Goal: Task Accomplishment & Management: Complete application form

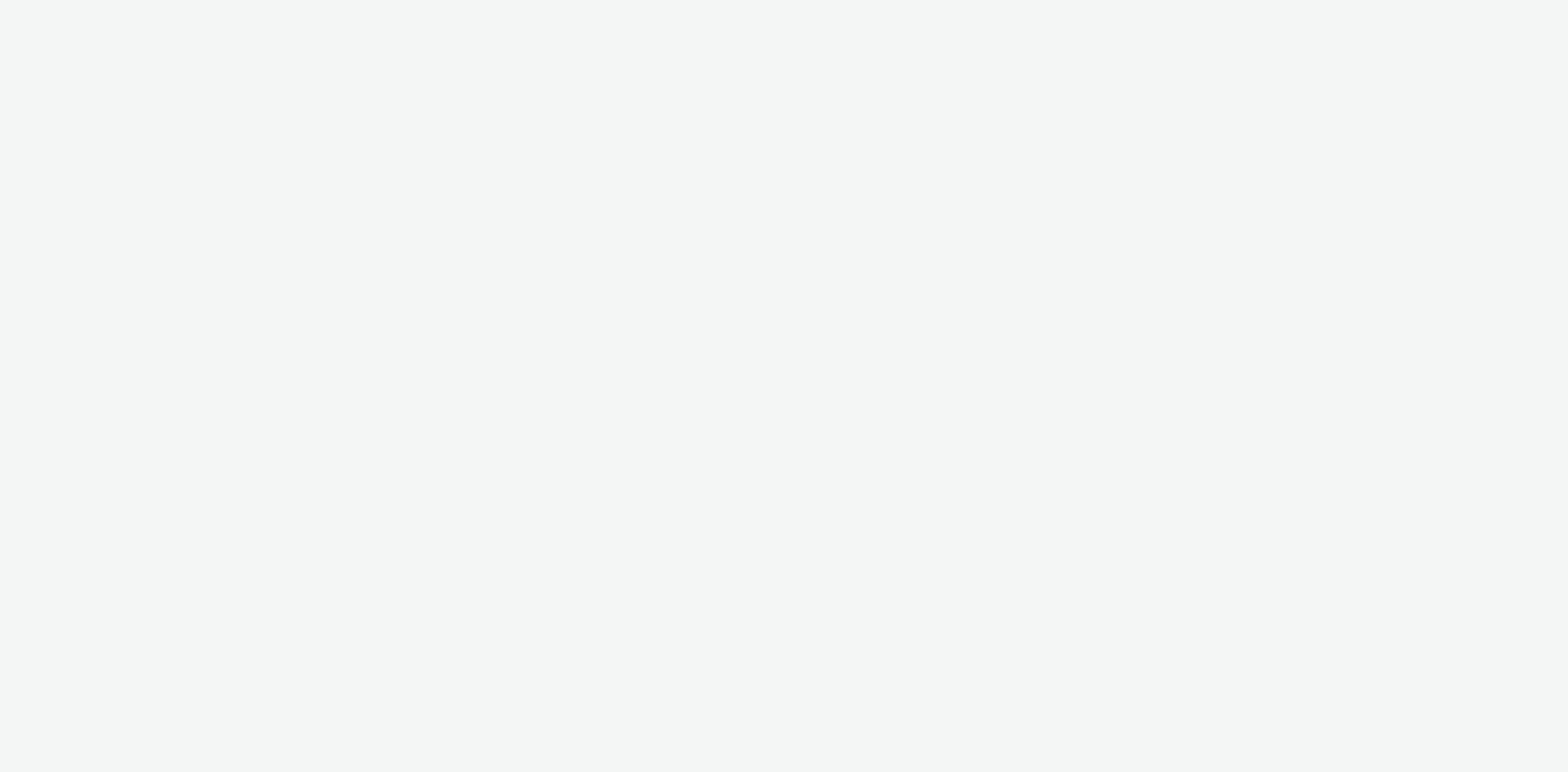
select select "ac009755-aa48-4799-8050-7a339a378eb8"
select select "79162ed7-0017-4339-93b0-3399b708648f"
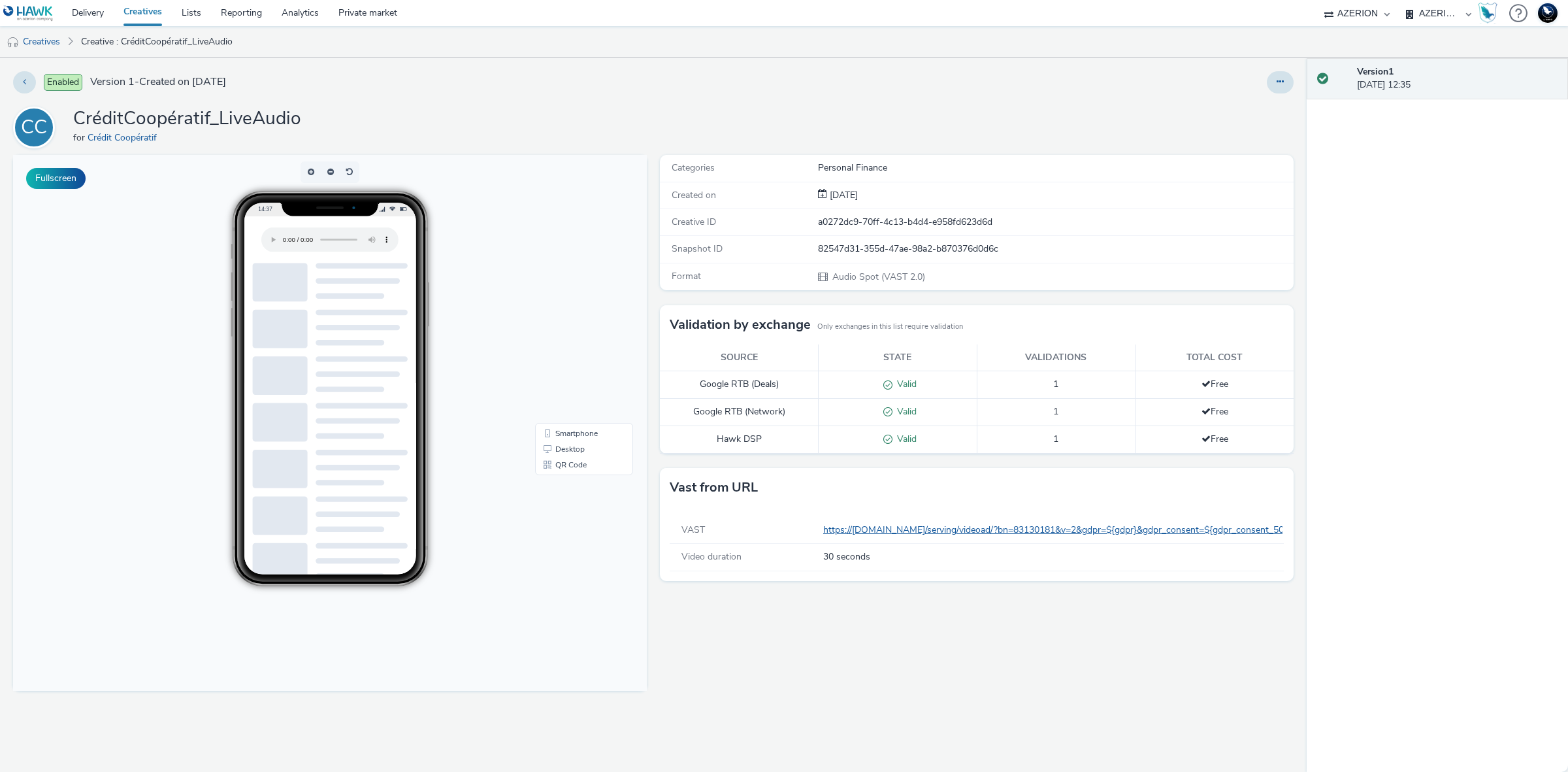
click at [1230, 526] on link "https://[DOMAIN_NAME]/serving/videoad/?bn=83130181&v=2&gdpr=${gdpr}&gdpr_consen…" at bounding box center [1094, 529] width 542 height 12
click at [53, 43] on link "Creatives" at bounding box center [33, 41] width 66 height 31
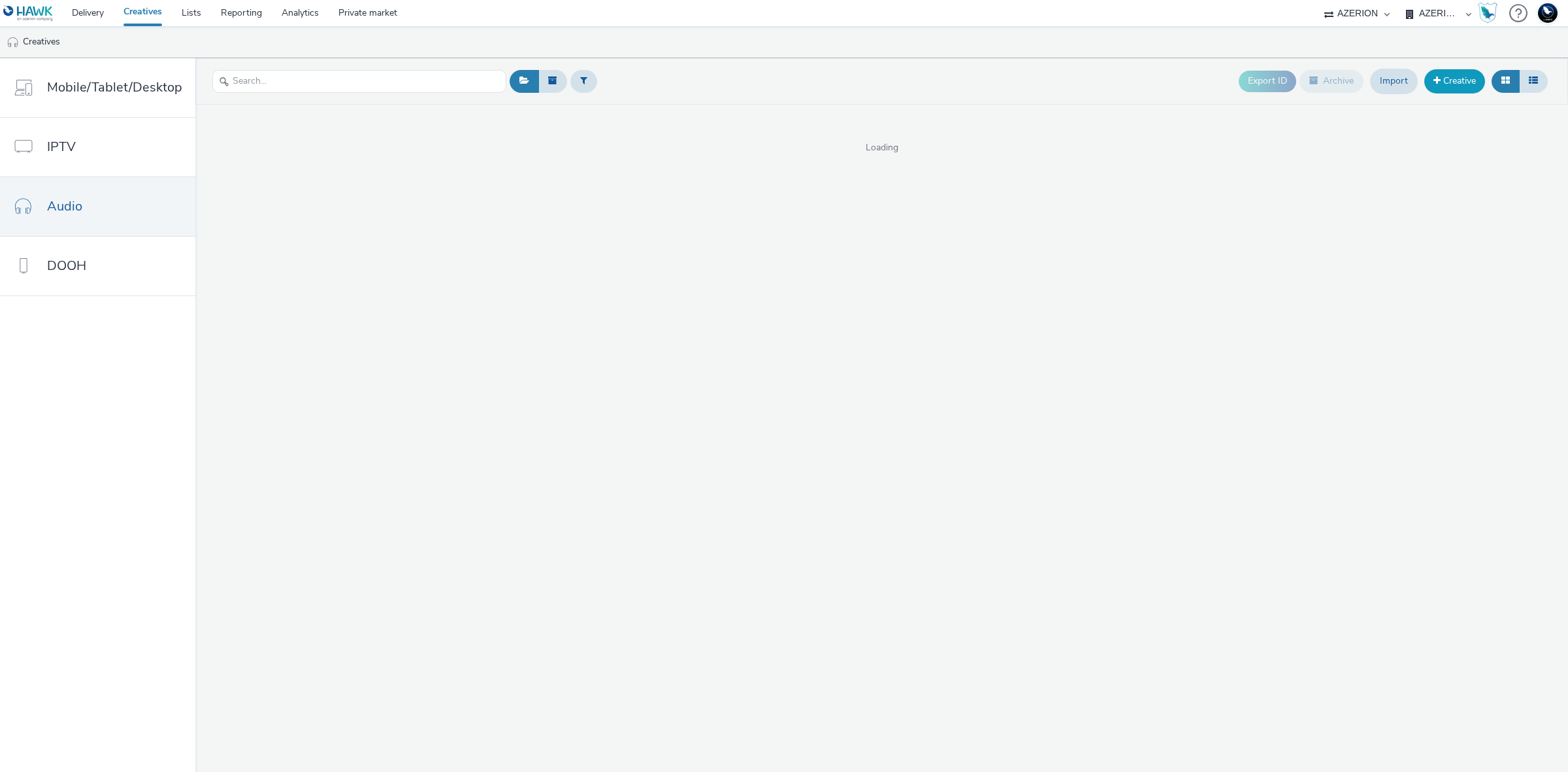
click at [1465, 79] on link "Creative" at bounding box center [1455, 81] width 61 height 24
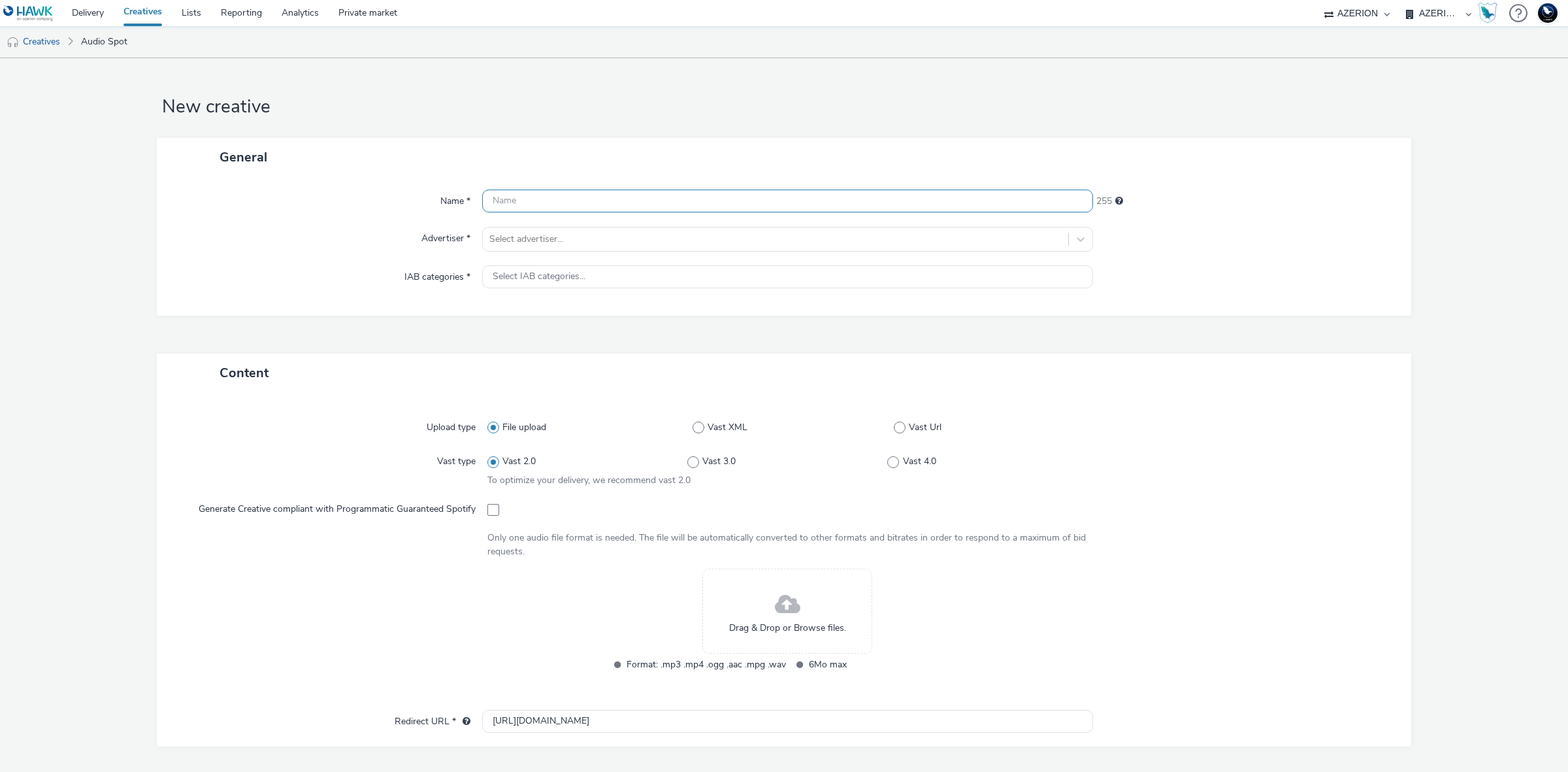
click at [861, 206] on input "text" at bounding box center [788, 201] width 611 height 23
type input "TEST XML NO ADVERIFICATION AUDIO ADFORM"
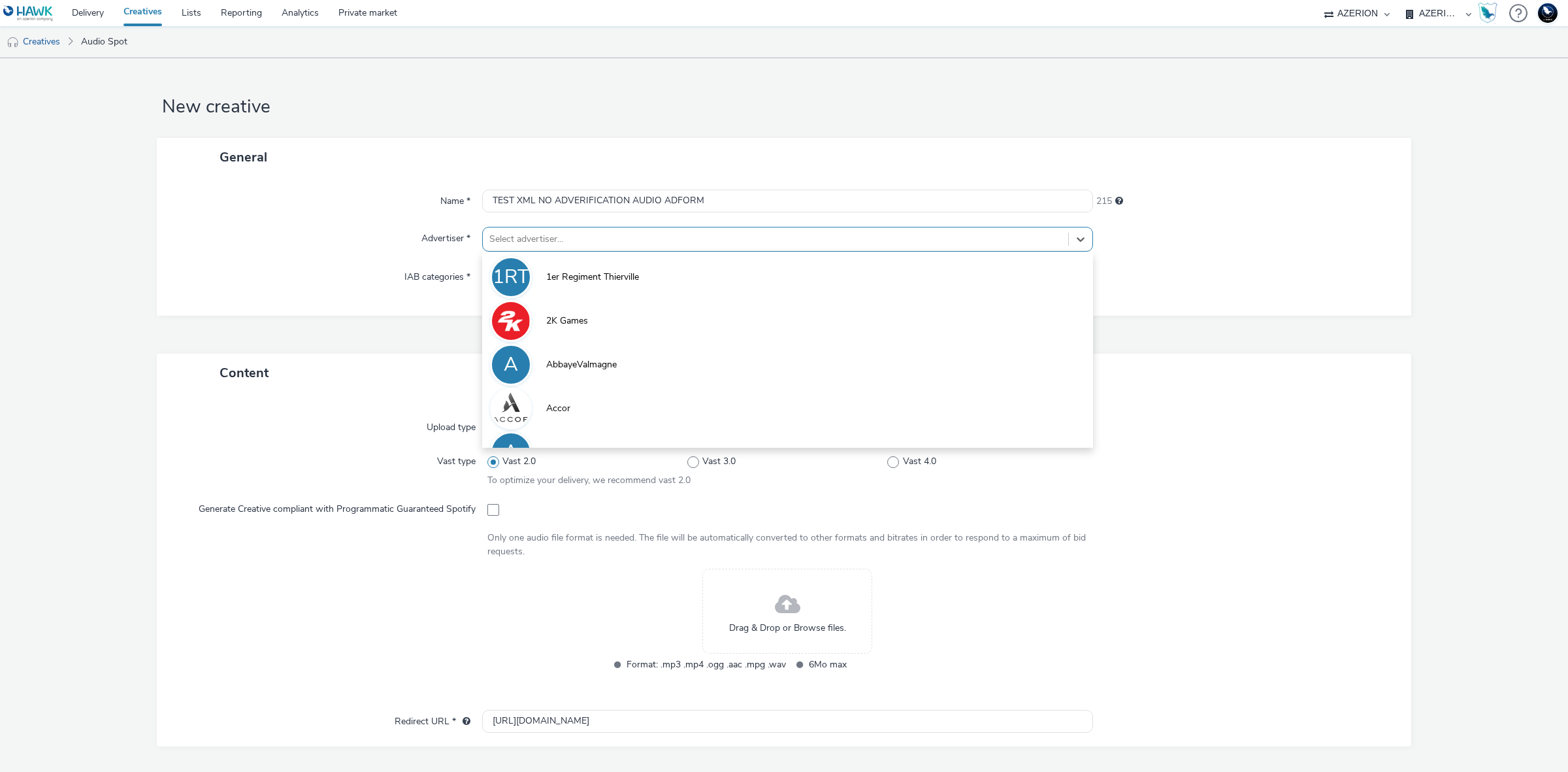
click at [856, 243] on div at bounding box center [776, 238] width 572 height 16
type input "coo"
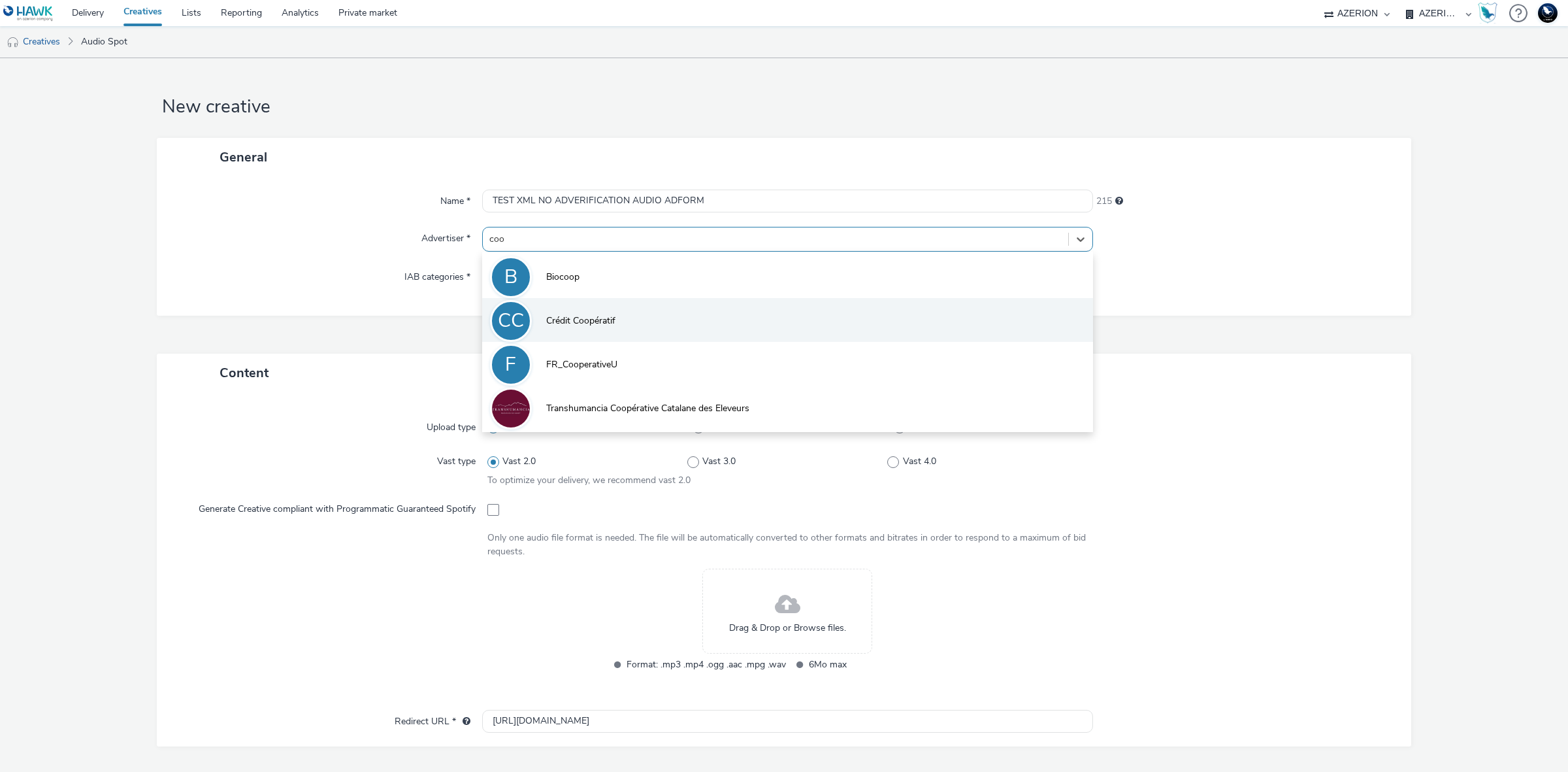
click at [761, 311] on li "CC Crédit Coopératif" at bounding box center [788, 320] width 611 height 44
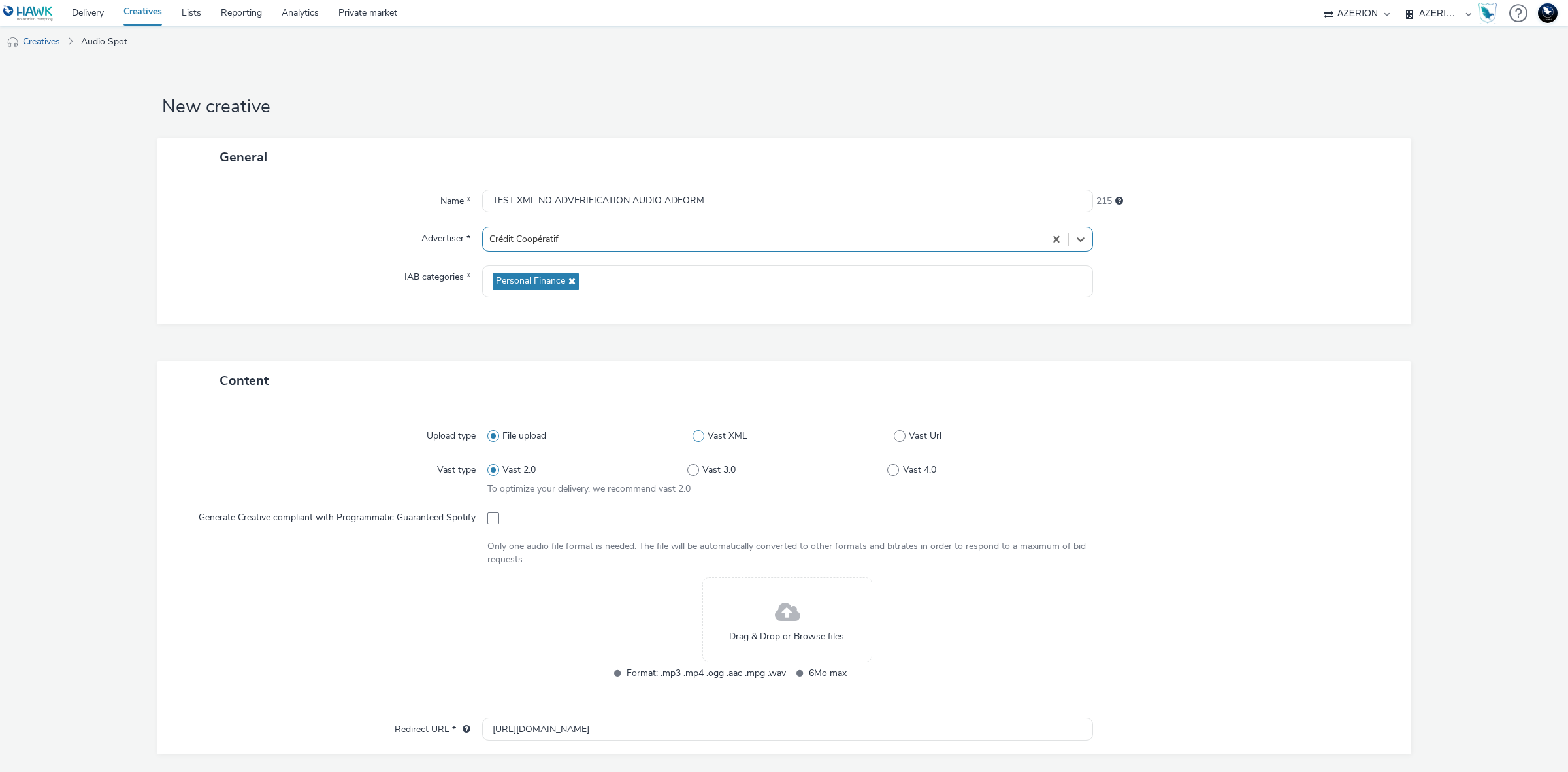
click at [721, 430] on span "Vast XML" at bounding box center [727, 436] width 40 height 13
click at [701, 432] on input "Vast XML" at bounding box center [697, 435] width 8 height 8
radio input "false"
radio input "true"
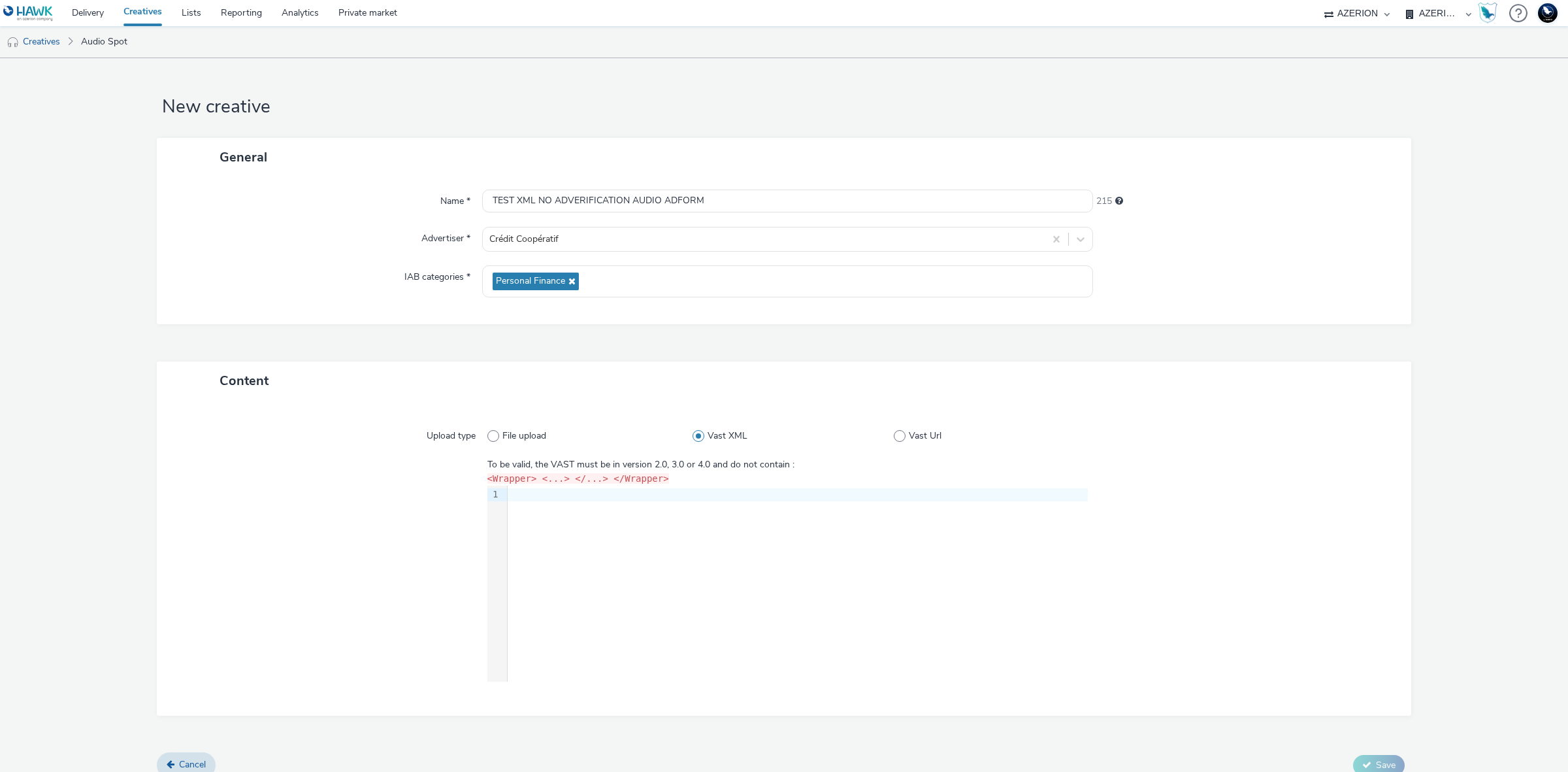
click at [942, 498] on div at bounding box center [798, 495] width 581 height 13
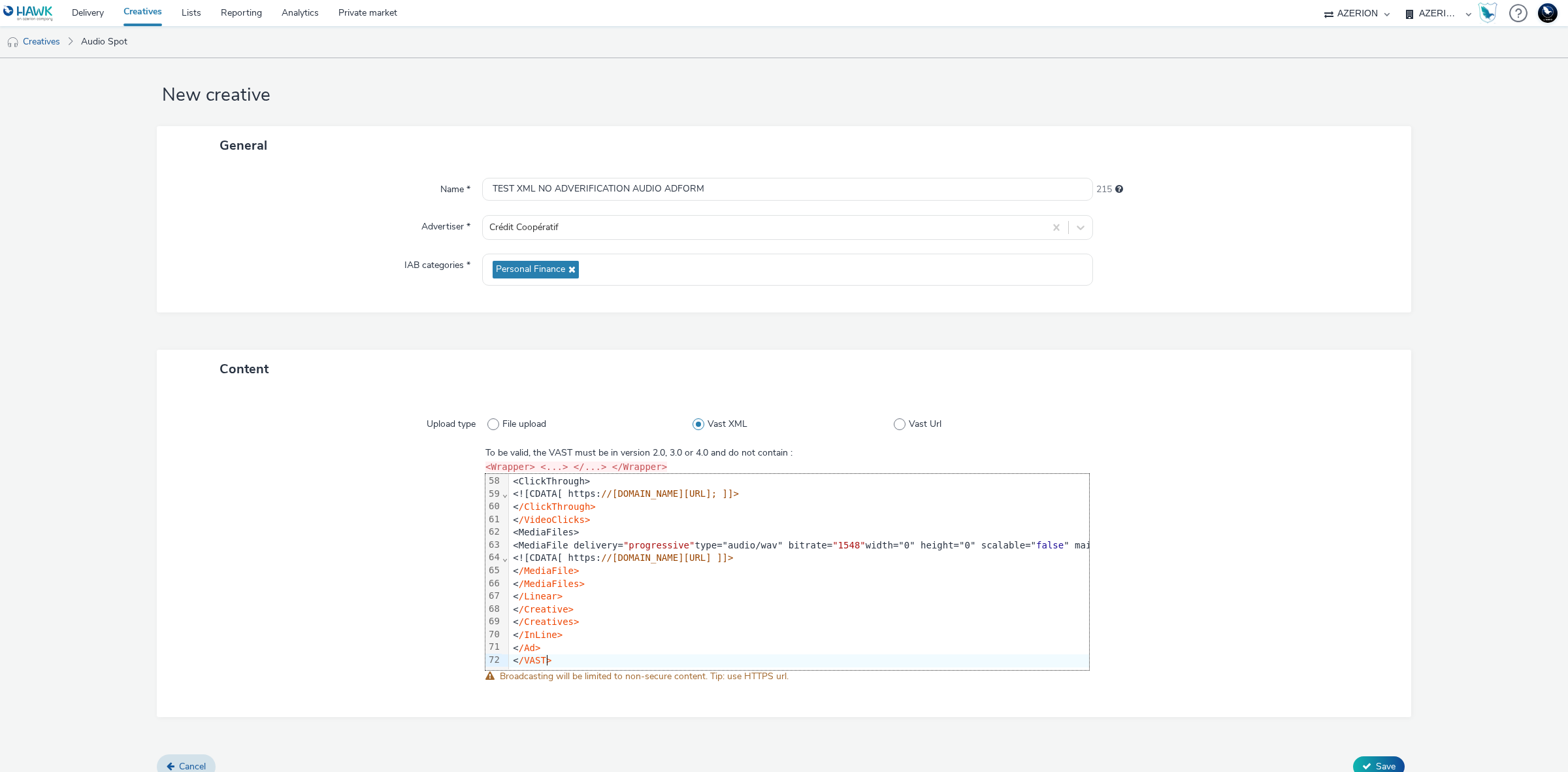
scroll to position [28, 0]
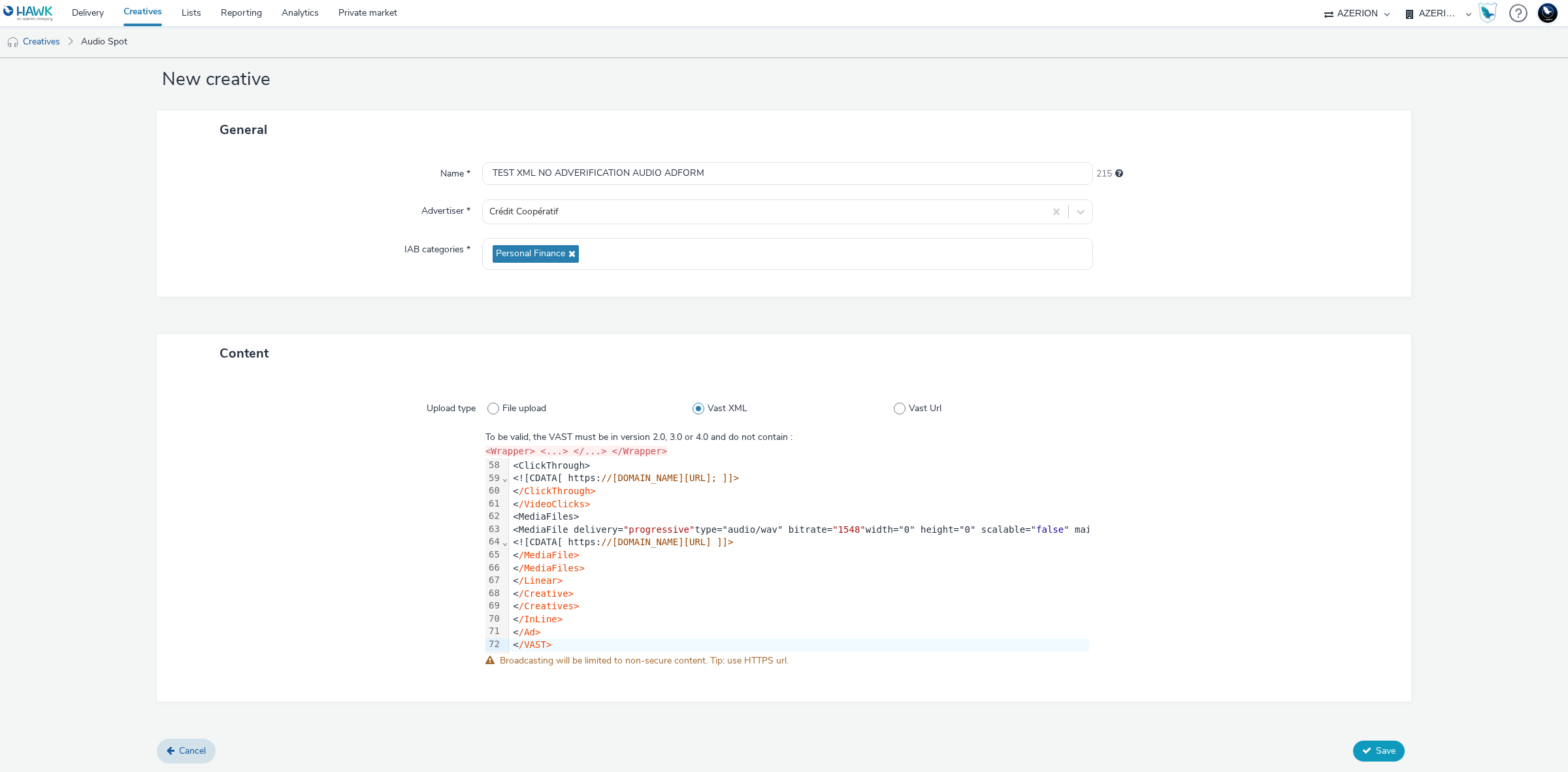
click at [1363, 745] on icon at bounding box center [1367, 750] width 9 height 9
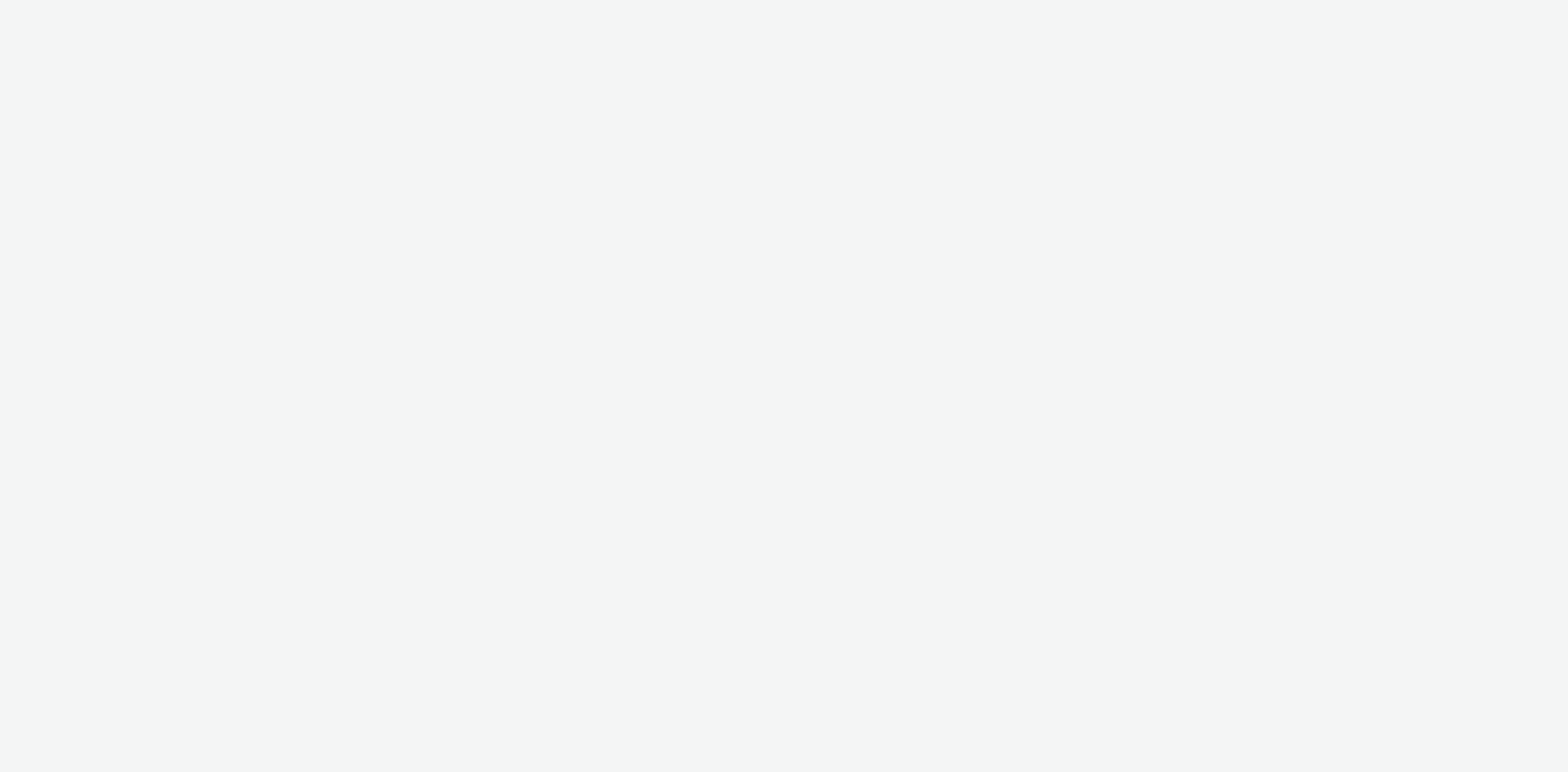
select select "ac009755-aa48-4799-8050-7a339a378eb8"
select select "79162ed7-0017-4339-93b0-3399b708648f"
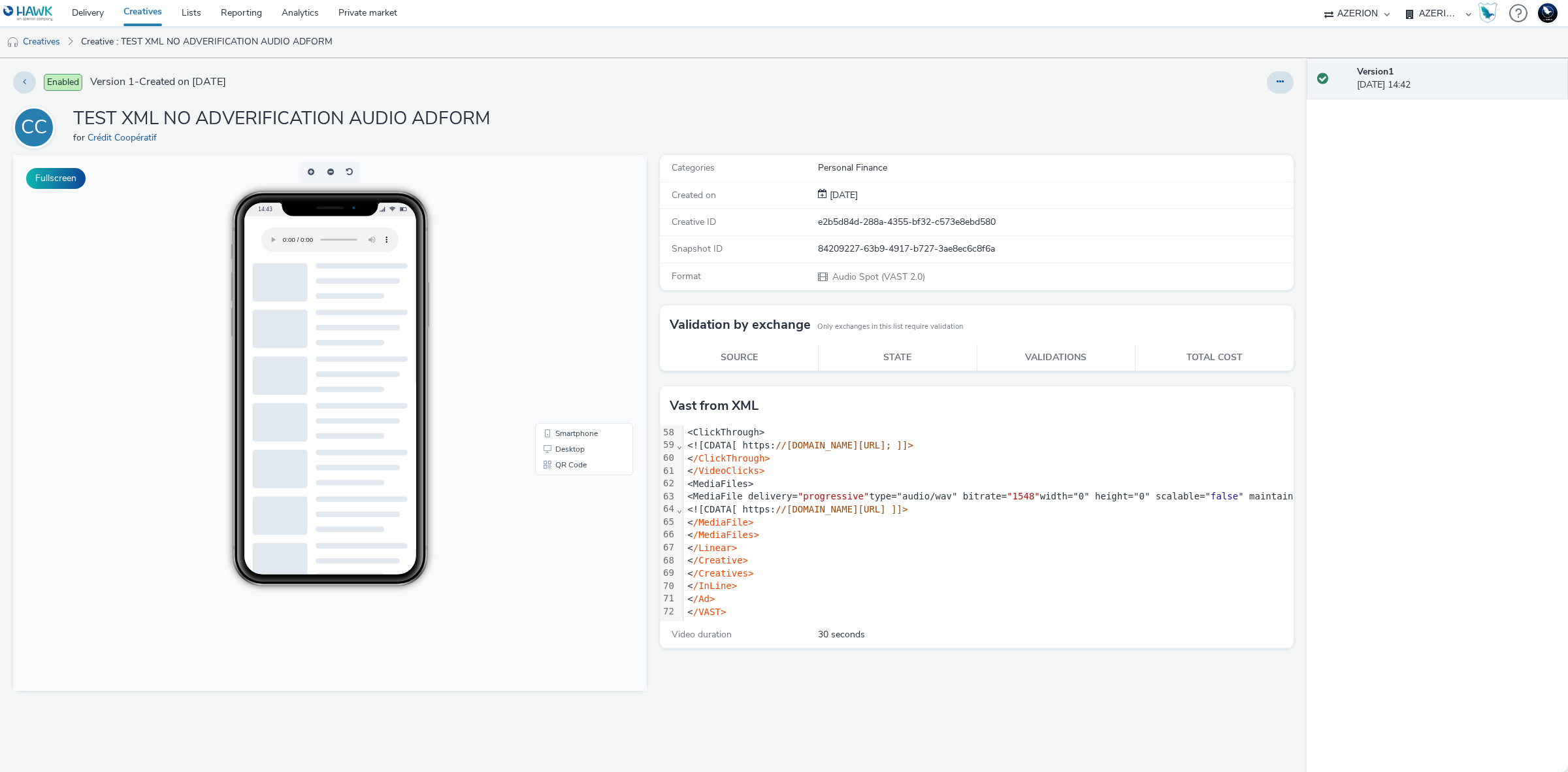
scroll to position [743, 0]
